Goal: Task Accomplishment & Management: Manage account settings

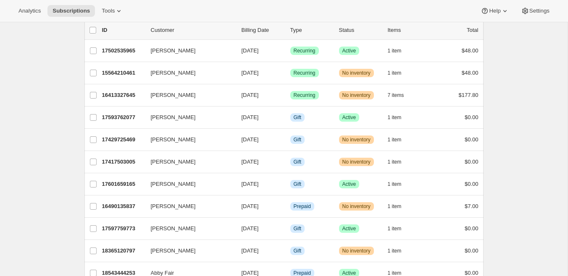
scroll to position [16, 0]
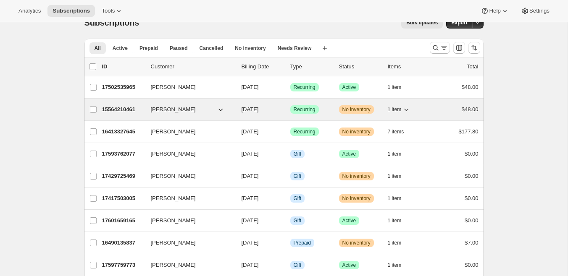
click at [124, 108] on p "15564210461" at bounding box center [123, 109] width 42 height 8
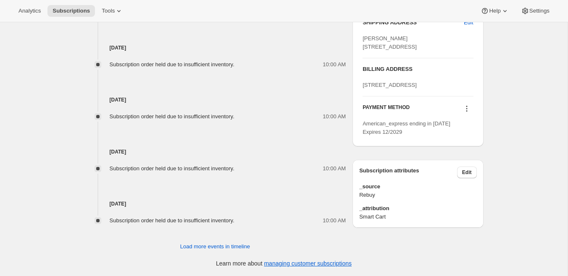
scroll to position [490, 0]
click at [213, 243] on span "Load more events in timeline" at bounding box center [215, 247] width 70 height 8
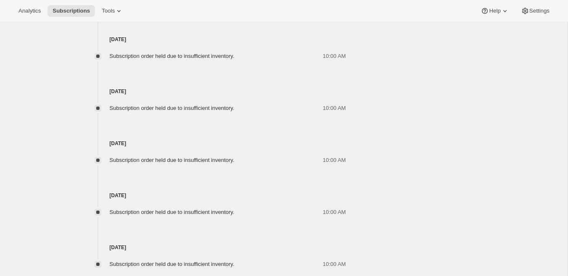
scroll to position [741, 0]
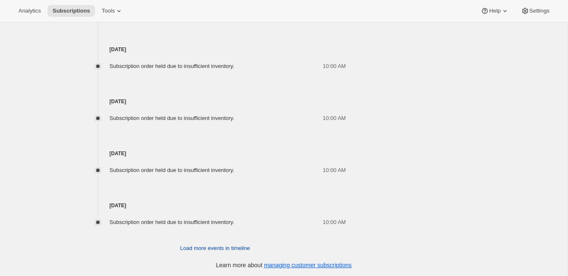
click at [213, 246] on span "Load more events in timeline" at bounding box center [215, 248] width 70 height 8
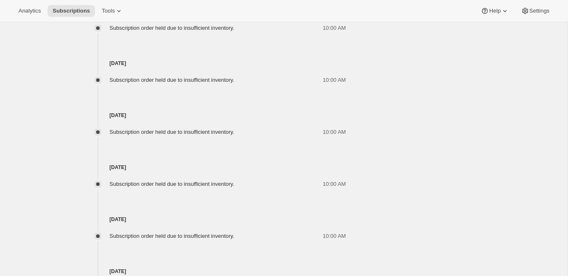
scroll to position [1001, 0]
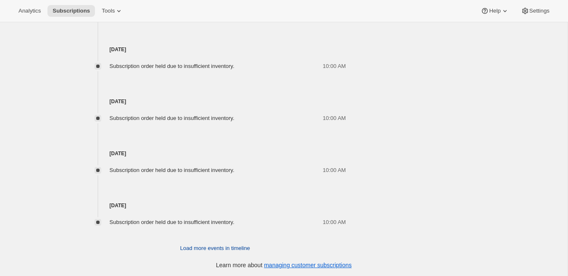
click at [227, 248] on span "Load more events in timeline" at bounding box center [215, 248] width 70 height 8
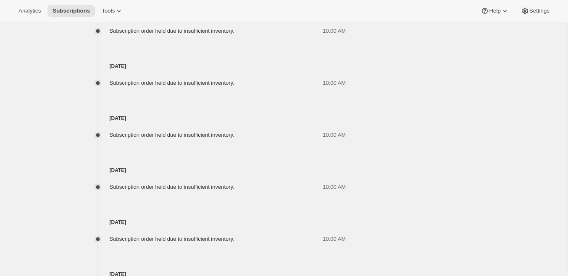
scroll to position [1262, 0]
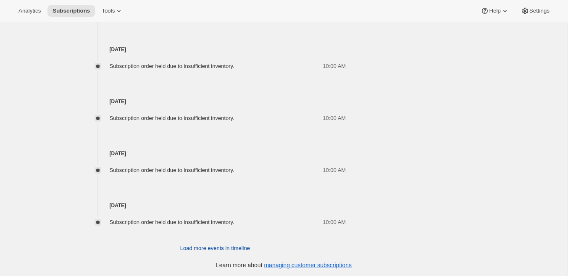
click at [227, 247] on span "Load more events in timeline" at bounding box center [215, 248] width 70 height 8
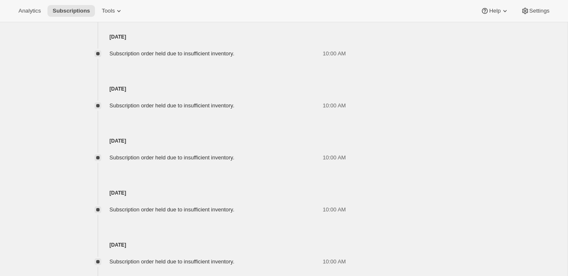
scroll to position [1522, 0]
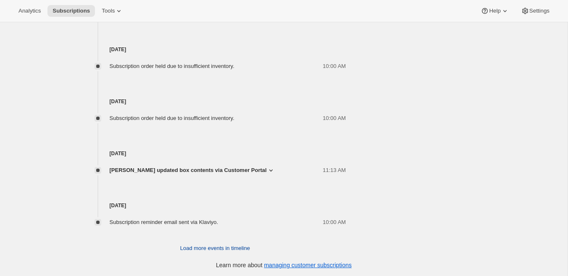
click at [223, 244] on span "Load more events in timeline" at bounding box center [215, 248] width 70 height 8
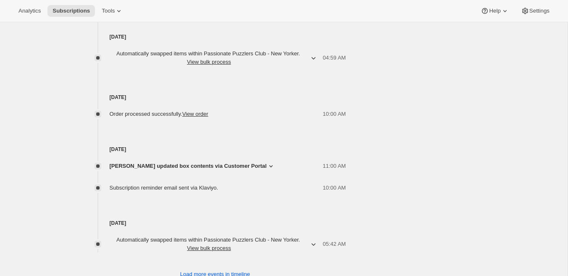
scroll to position [1830, 0]
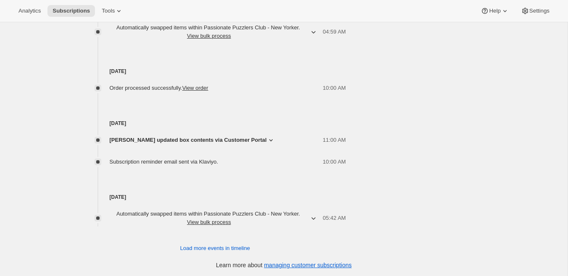
click at [238, 138] on span "Matt Kaplan updated box contents via Customer Portal" at bounding box center [188, 140] width 157 height 8
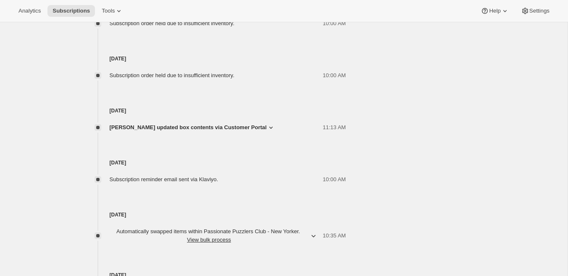
scroll to position [1561, 0]
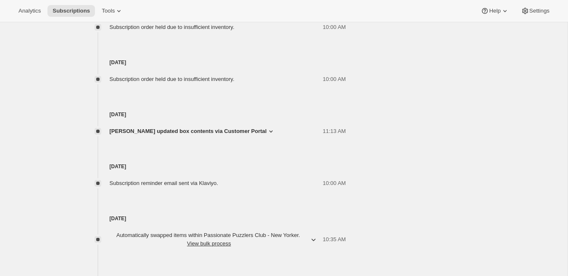
click at [176, 129] on span "Matt Kaplan updated box contents via Customer Portal" at bounding box center [188, 131] width 157 height 8
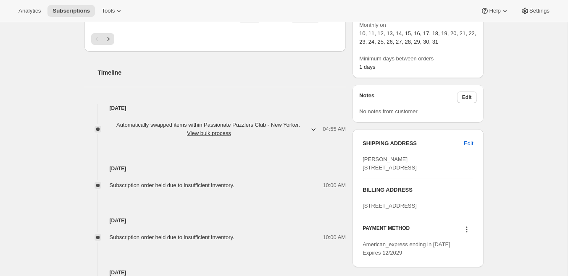
scroll to position [364, 0]
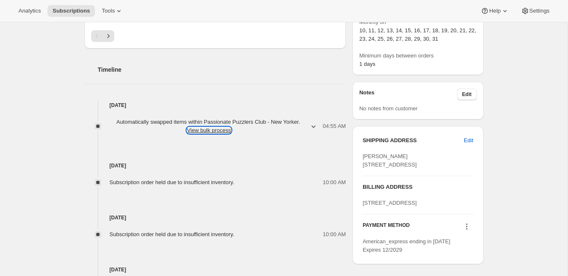
click at [205, 129] on button "View bulk process" at bounding box center [209, 130] width 44 height 6
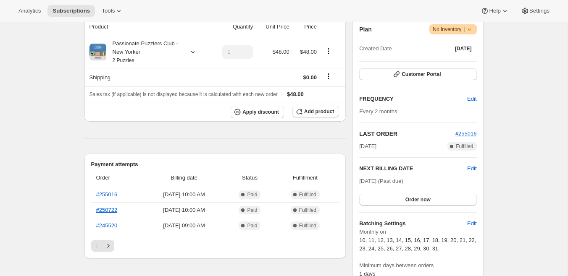
scroll to position [0, 0]
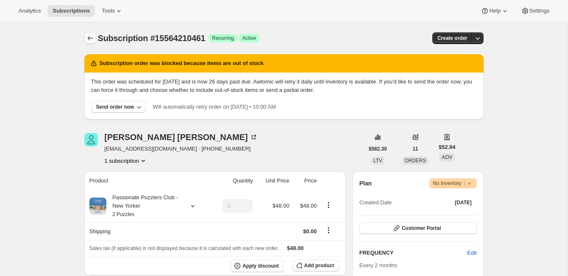
click at [90, 37] on icon "Subscriptions" at bounding box center [90, 38] width 8 height 8
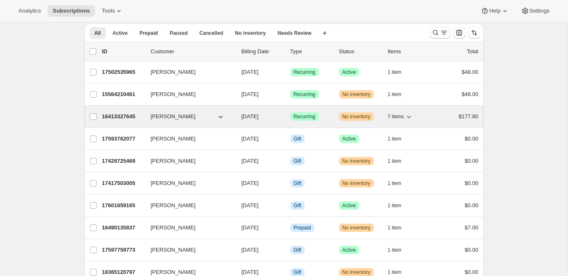
scroll to position [11, 0]
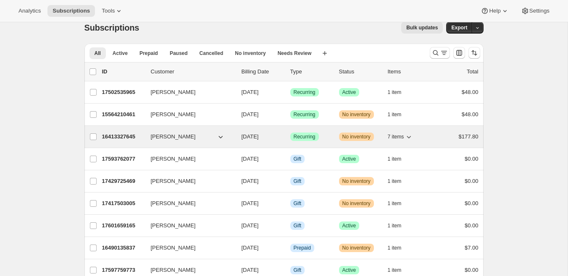
click at [116, 136] on p "16413327645" at bounding box center [123, 137] width 42 height 8
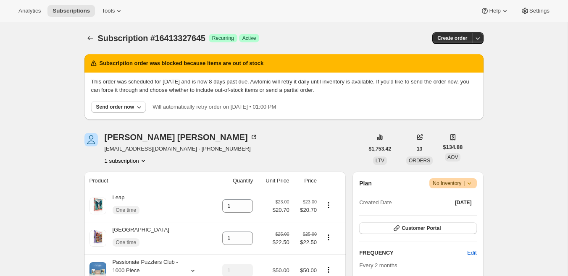
click at [185, 150] on span "dmoor33520@aol.com · +15126339187" at bounding box center [181, 149] width 153 height 8
click at [215, 148] on div "Dawn Moore dmoor33520@aol.com · +15126339187 1 subscription" at bounding box center [223, 149] width 279 height 32
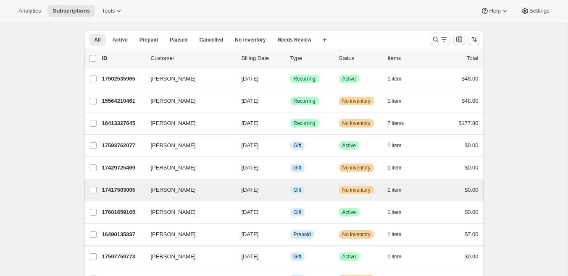
scroll to position [36, 0]
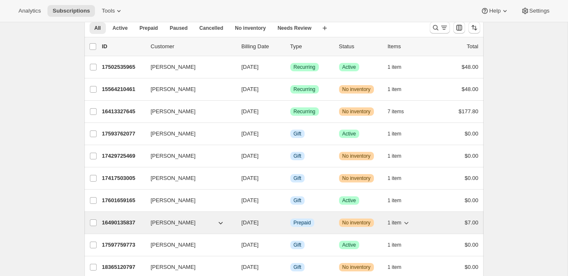
click at [126, 220] on p "16490135837" at bounding box center [123, 223] width 42 height 8
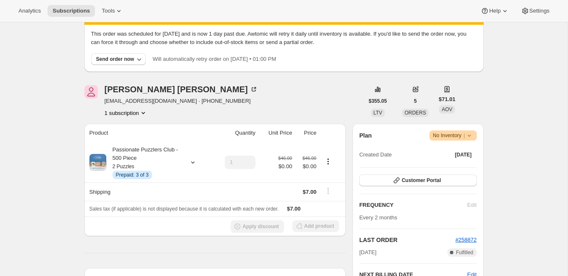
scroll to position [55, 0]
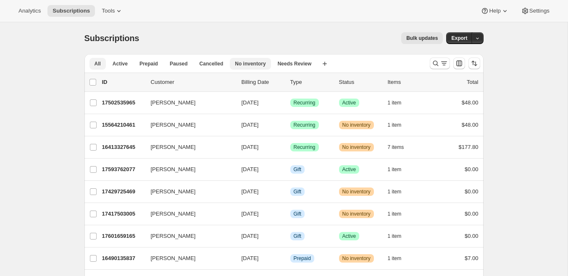
click at [249, 64] on span "No inventory" at bounding box center [250, 63] width 31 height 7
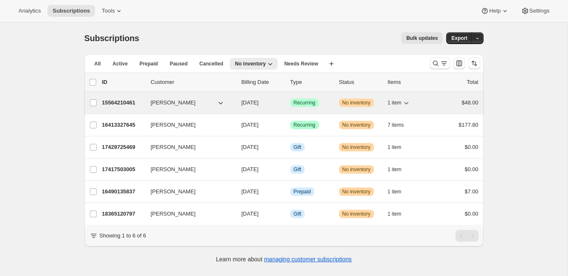
click at [121, 102] on p "15564210461" at bounding box center [123, 103] width 42 height 8
